Goal: Task Accomplishment & Management: Use online tool/utility

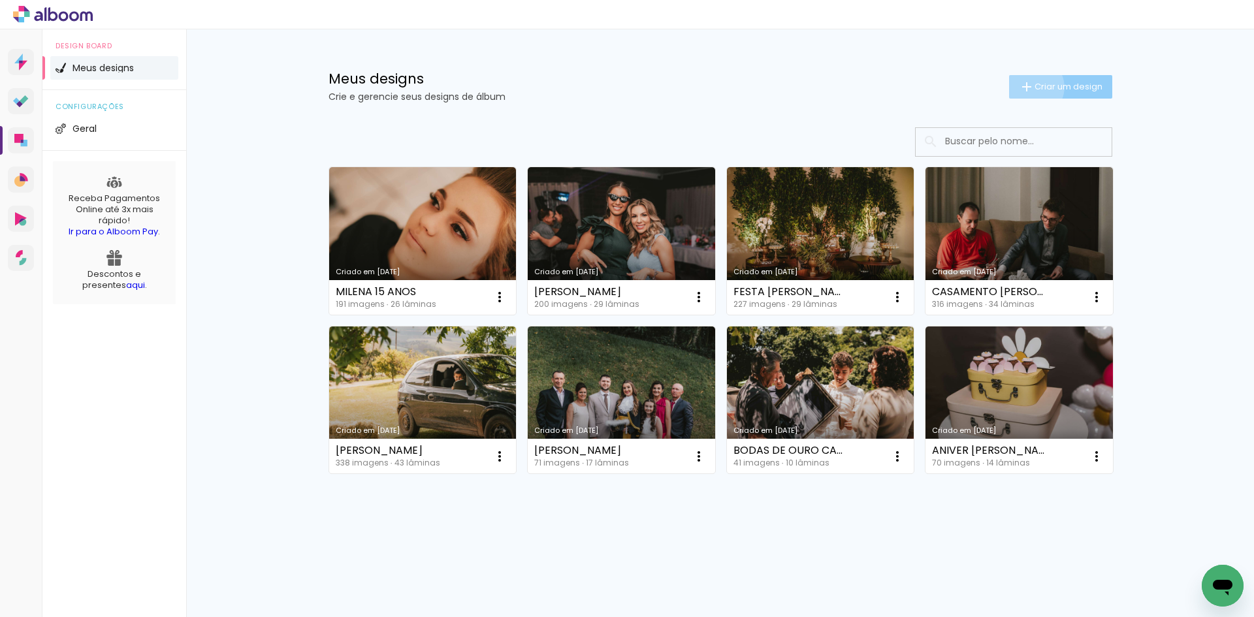
click at [1030, 87] on iron-icon at bounding box center [1027, 87] width 16 height 16
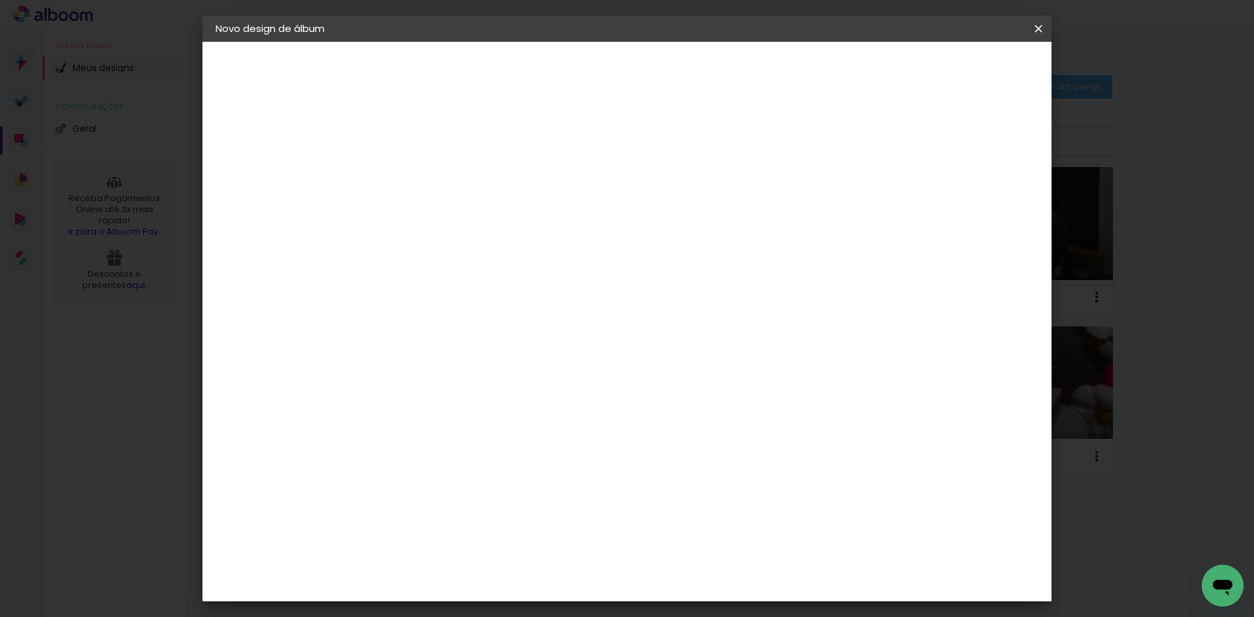
click at [429, 184] on input at bounding box center [429, 175] width 0 height 20
type input "m"
type input "MANU 15 ANOS"
type paper-input "MANU 15 ANOS"
click at [0, 0] on slot "Avançar" at bounding box center [0, 0] width 0 height 0
